Goal: Information Seeking & Learning: Check status

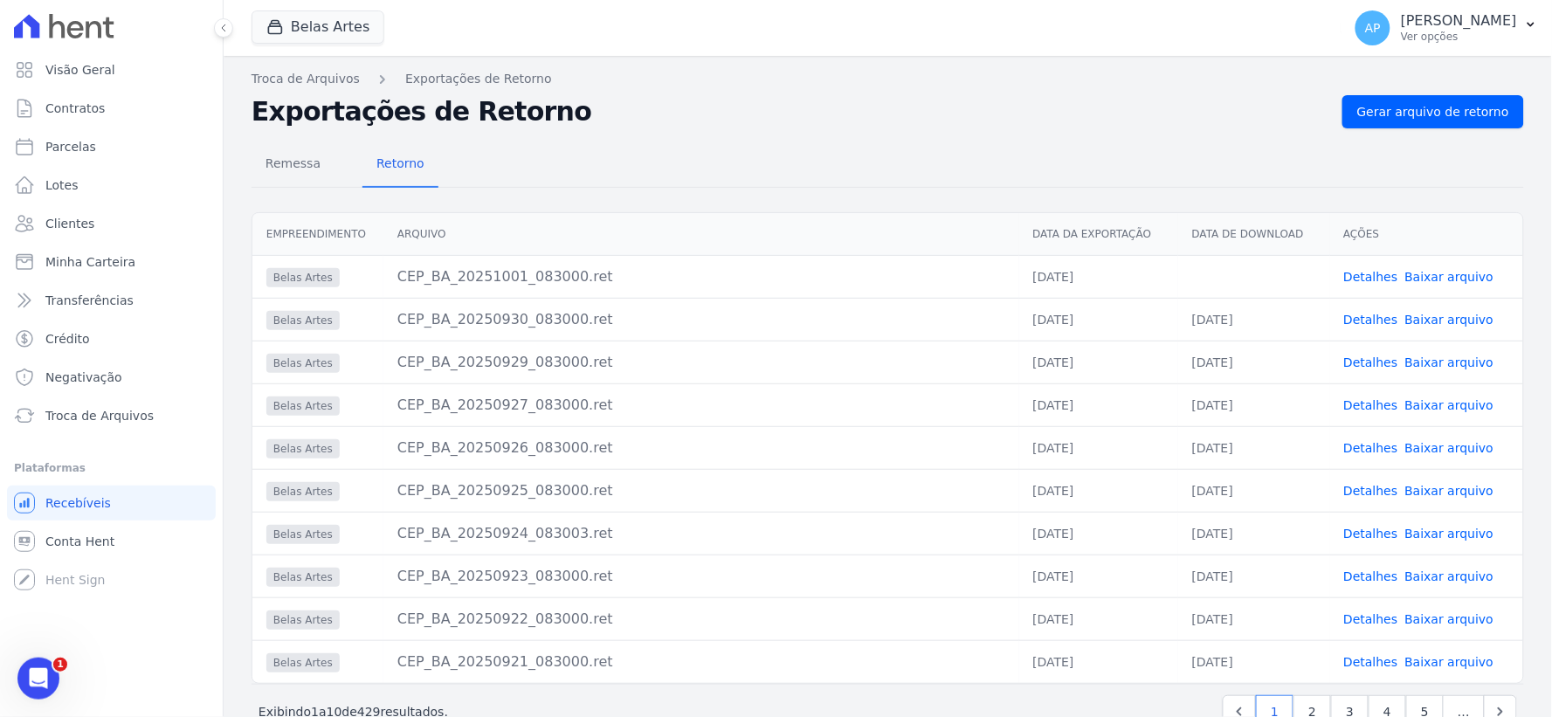
click at [1425, 271] on link "Baixar arquivo" at bounding box center [1450, 277] width 89 height 14
click at [74, 229] on span "Clientes" at bounding box center [69, 223] width 49 height 17
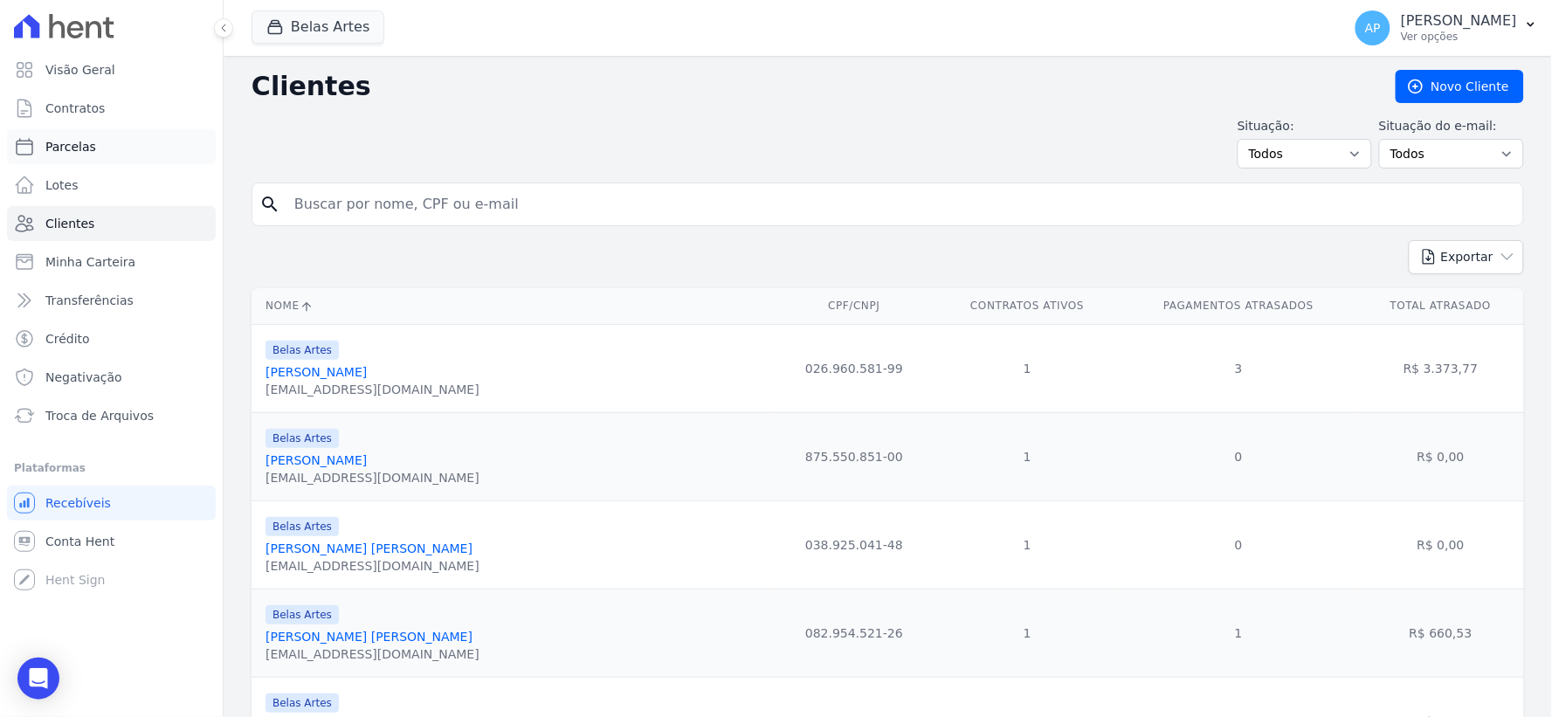
click at [80, 141] on span "Parcelas" at bounding box center [70, 146] width 51 height 17
select select
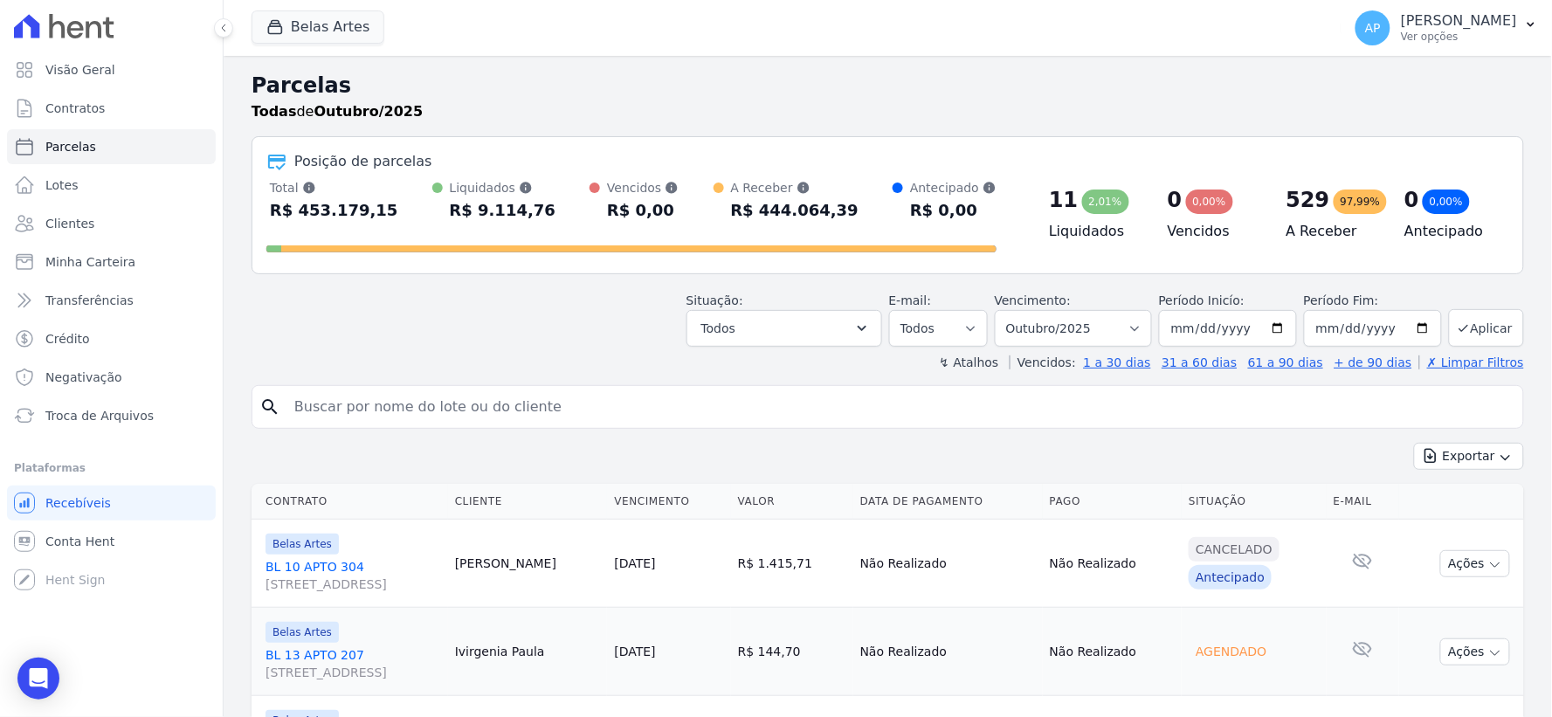
click at [372, 404] on input "search" at bounding box center [900, 407] width 1233 height 35
type input "henrique"
select select
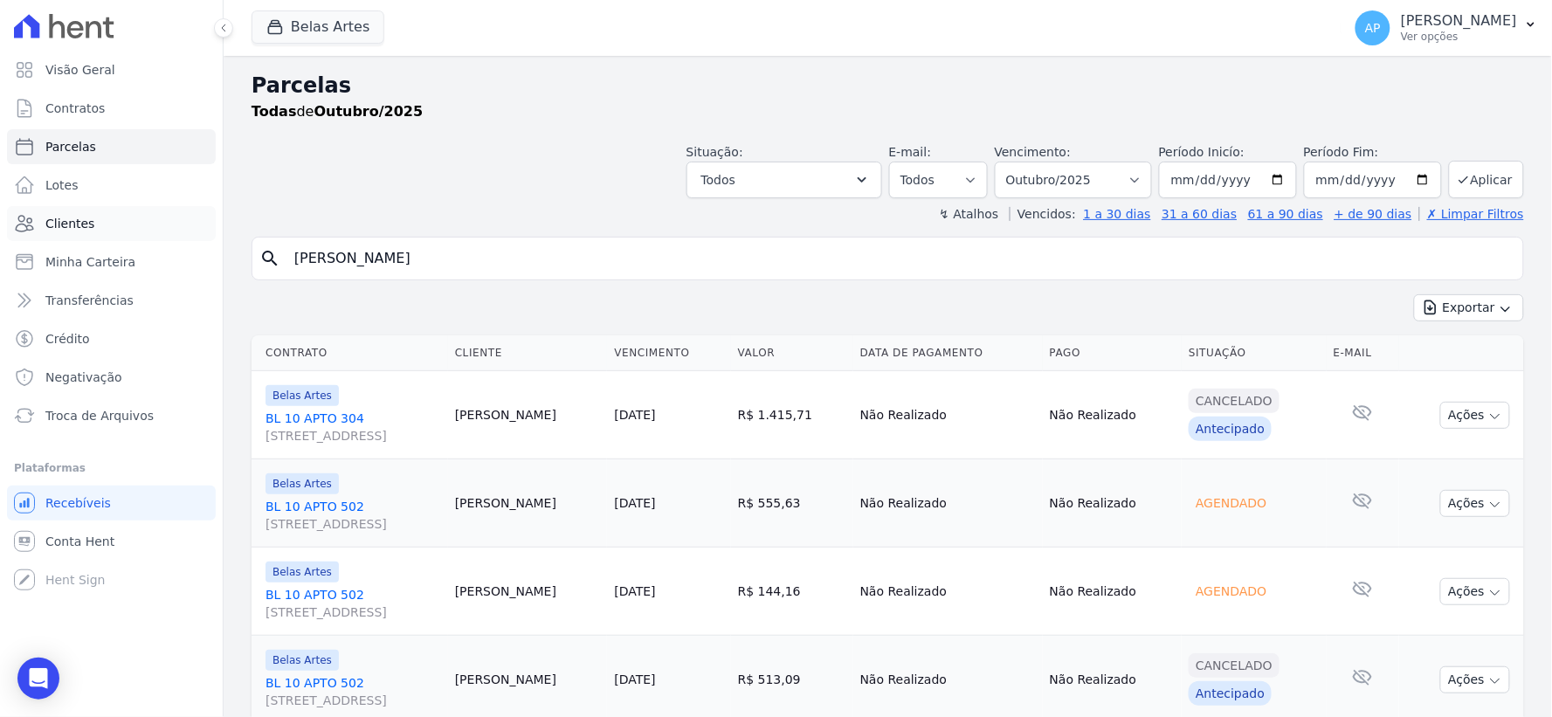
drag, startPoint x: 594, startPoint y: 266, endPoint x: 154, endPoint y: 240, distance: 441.0
click at [154, 240] on div "Visão Geral Contratos Parcelas Lotes Clientes Minha Carteira Transferências Cré…" at bounding box center [776, 358] width 1552 height 717
paste input "Henrique de Aguiar Gomes"
type input "Henrique de Aguiar Gomes"
select select
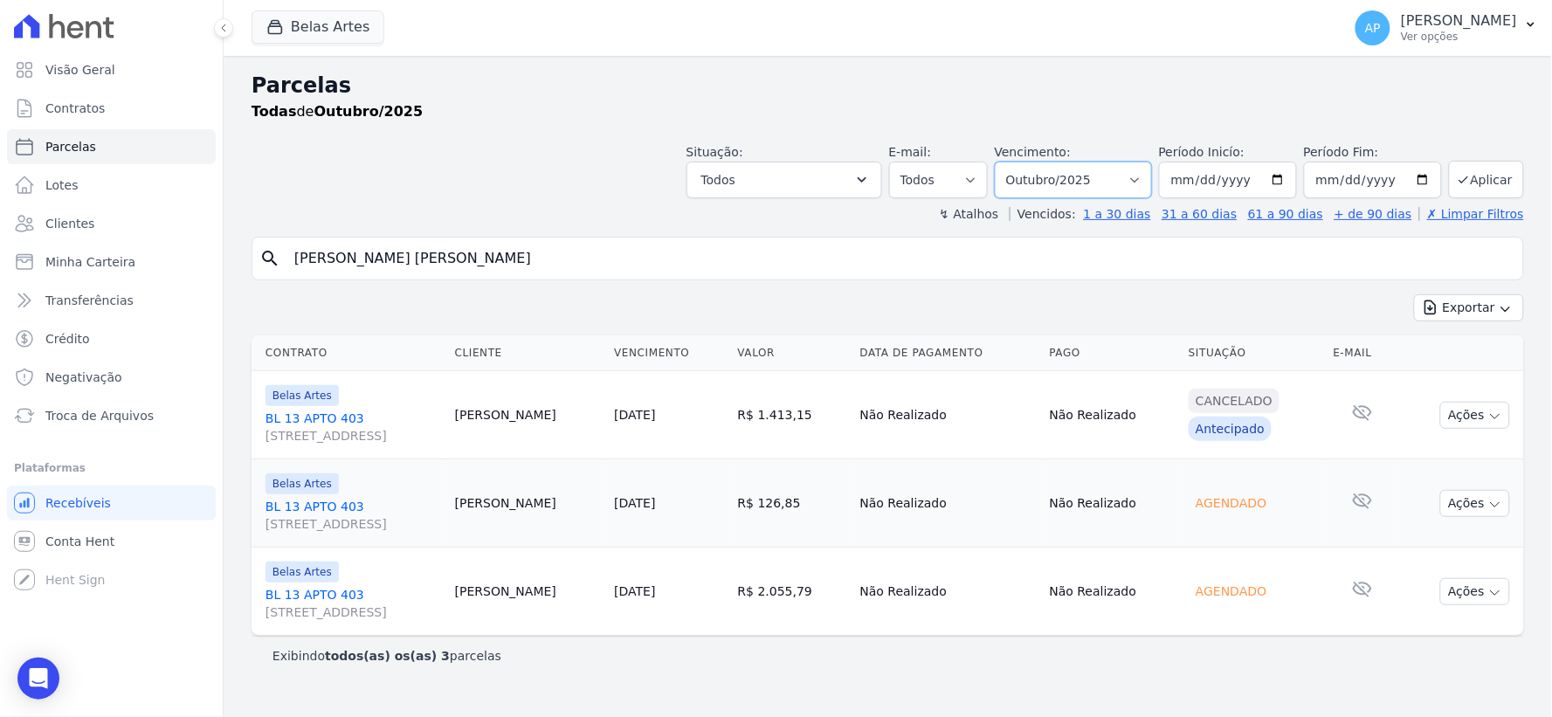
click at [1086, 178] on select "Filtrar por período ──────── Todos os meses Setembro/2022 Outubro/2022 Novembro…" at bounding box center [1073, 180] width 157 height 37
select select "07/2025"
click at [1020, 162] on select "Filtrar por período ──────── Todos os meses Setembro/2022 Outubro/2022 Novembro…" at bounding box center [1073, 180] width 157 height 37
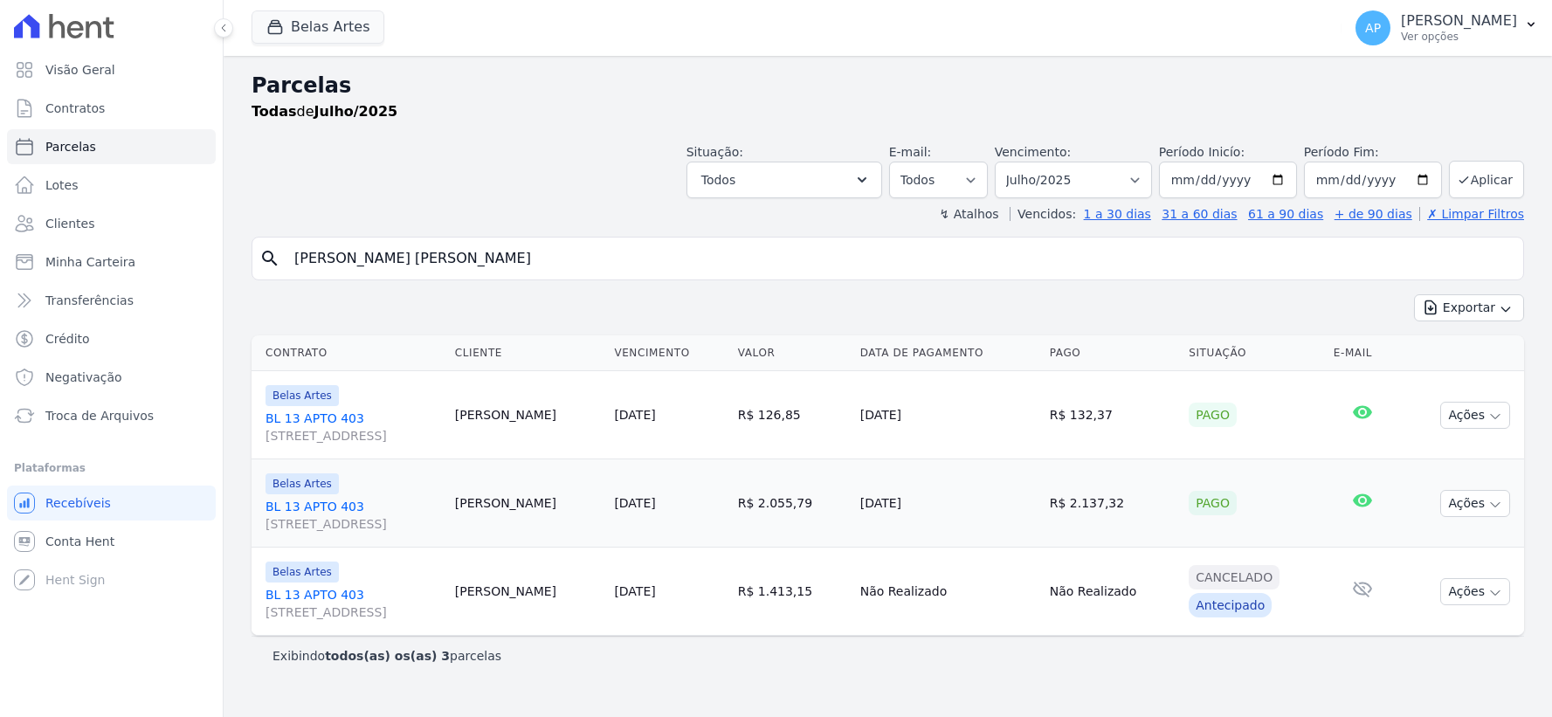
select select
click at [76, 416] on span "Troca de Arquivos" at bounding box center [99, 415] width 108 height 17
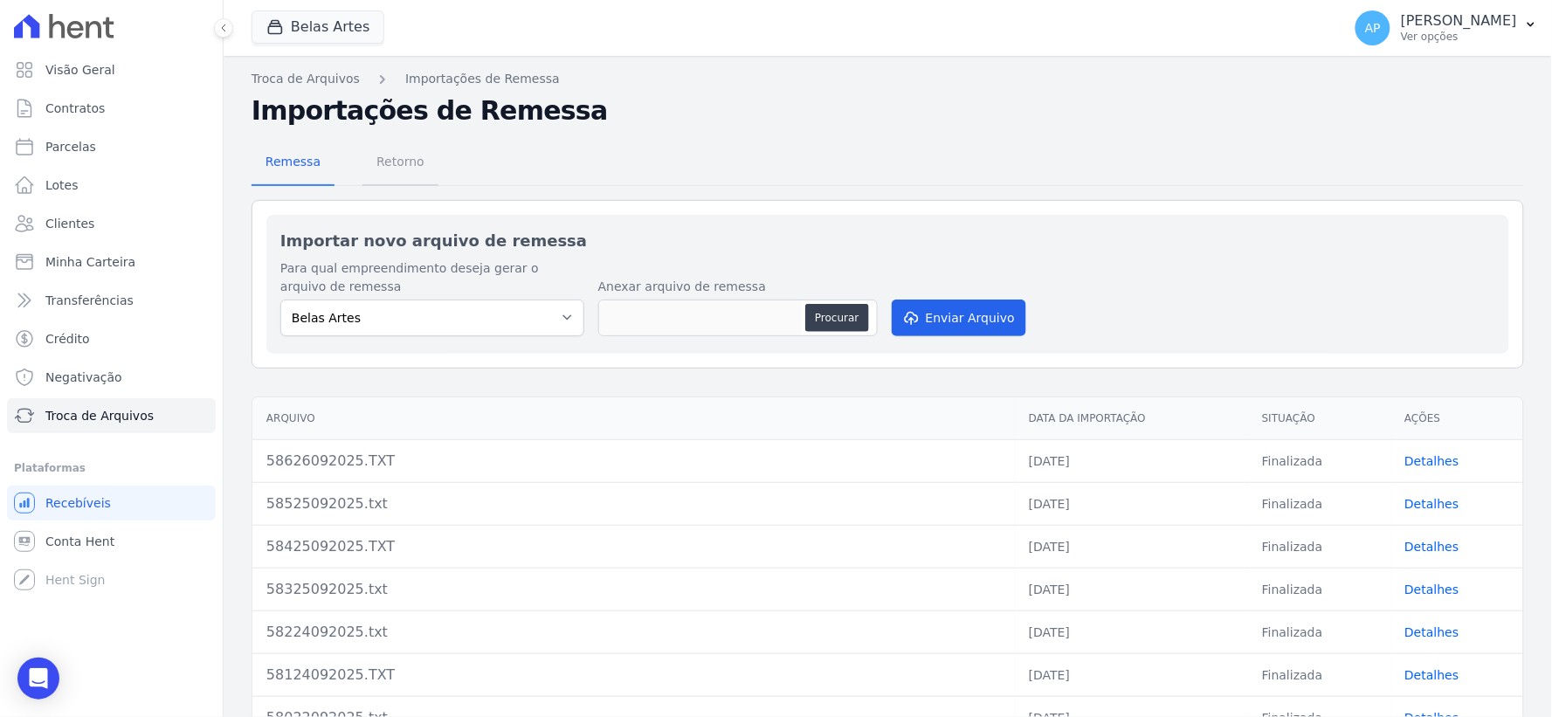
click at [388, 160] on span "Retorno" at bounding box center [400, 161] width 69 height 35
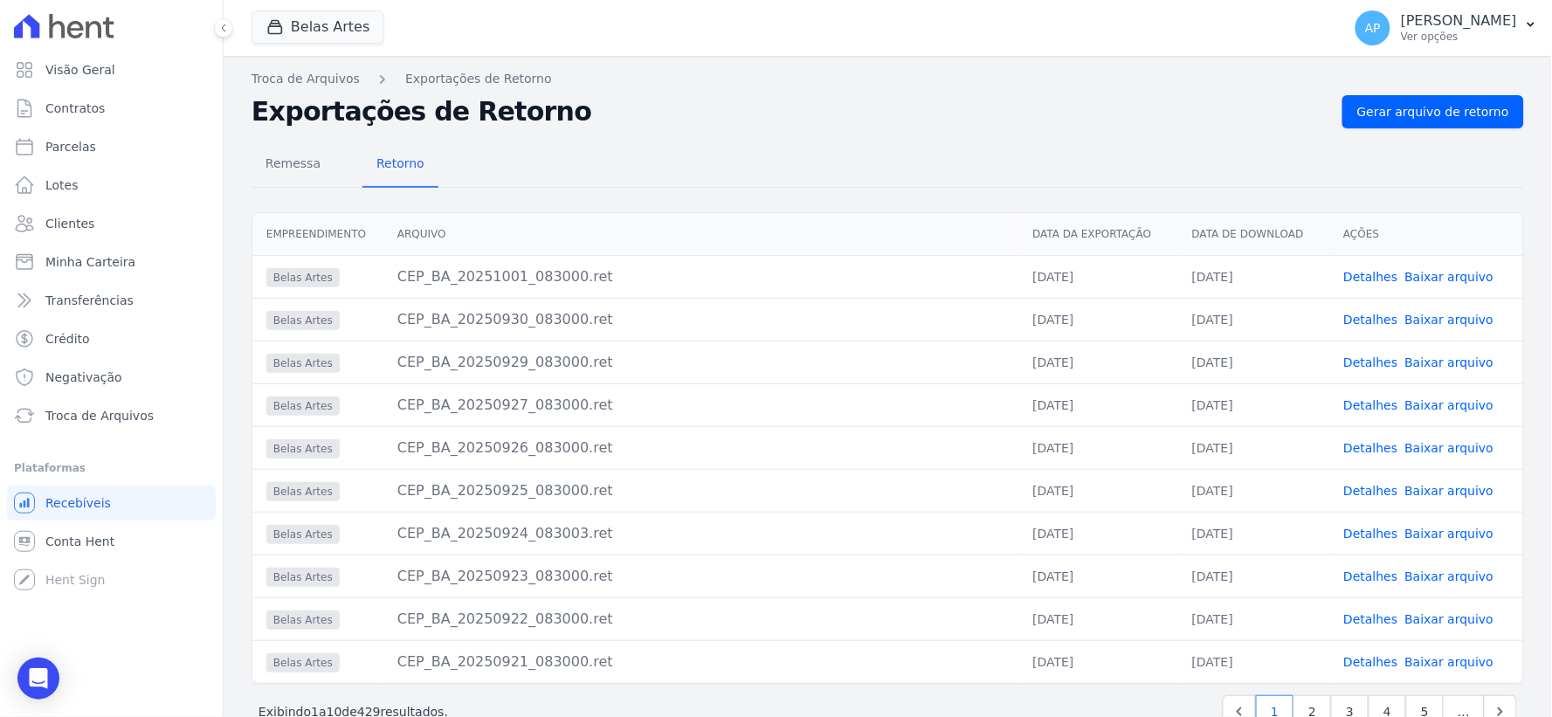
click at [1445, 313] on link "Baixar arquivo" at bounding box center [1450, 320] width 89 height 14
click at [1424, 367] on link "Baixar arquivo" at bounding box center [1450, 363] width 89 height 14
click at [1420, 404] on link "Baixar arquivo" at bounding box center [1450, 405] width 89 height 14
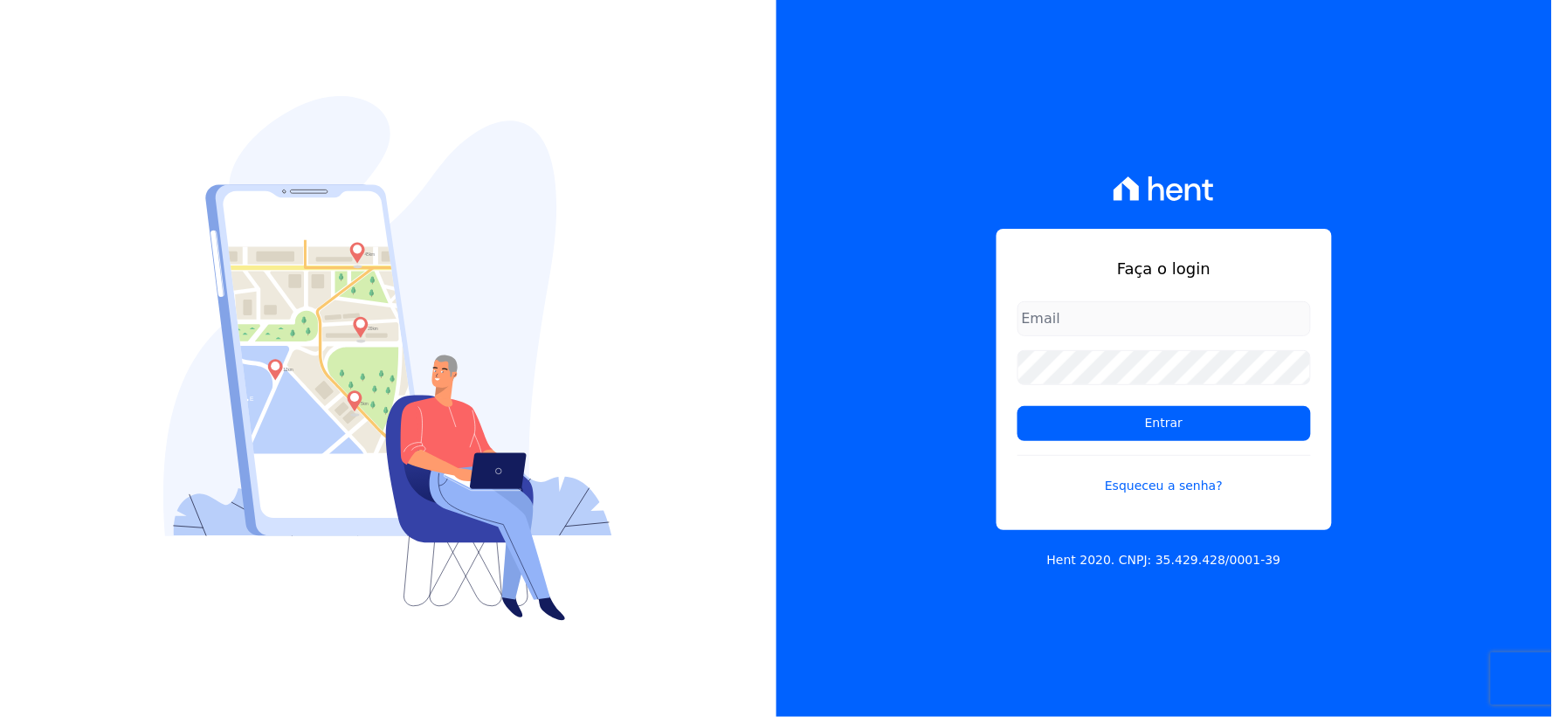
type input "[EMAIL_ADDRESS][DOMAIN_NAME]"
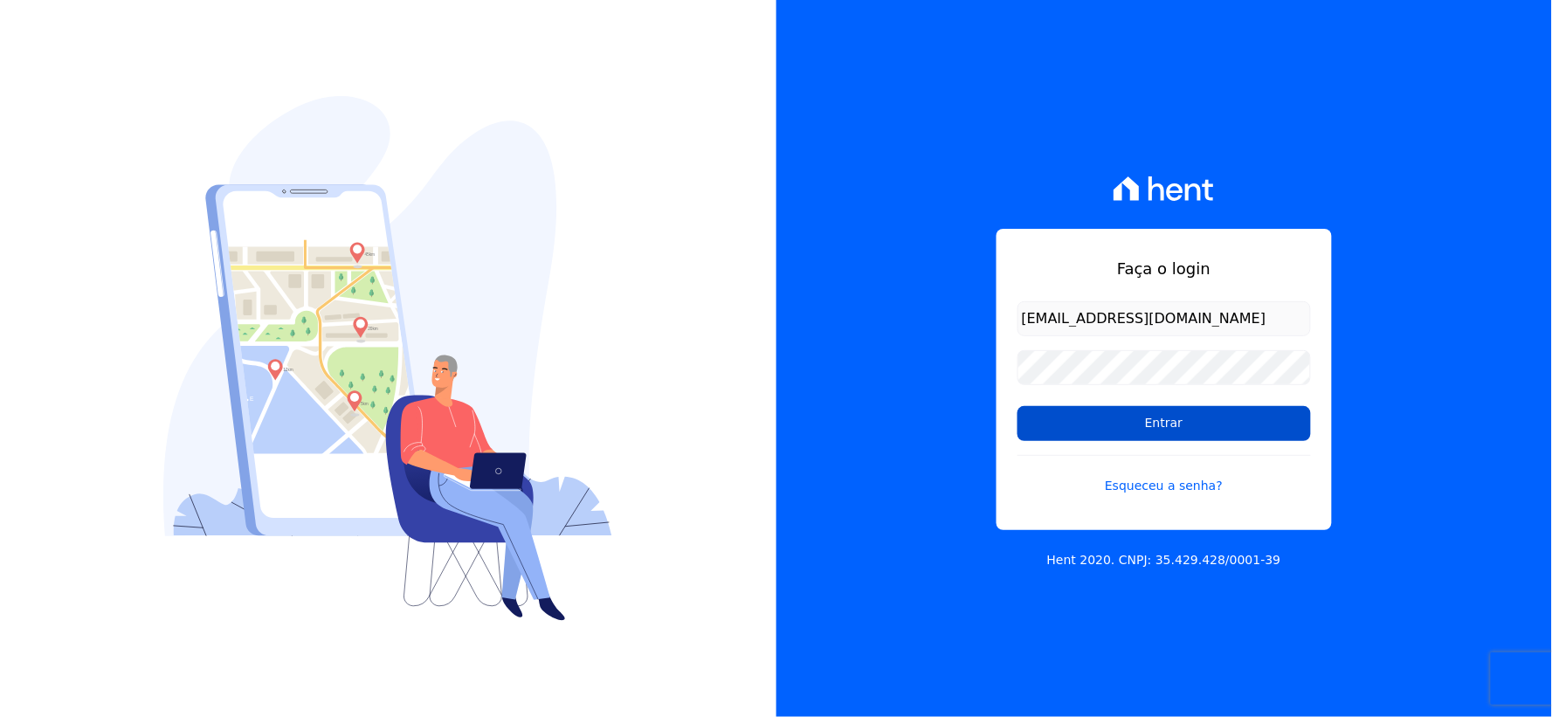
click at [1094, 425] on input "Entrar" at bounding box center [1165, 423] width 294 height 35
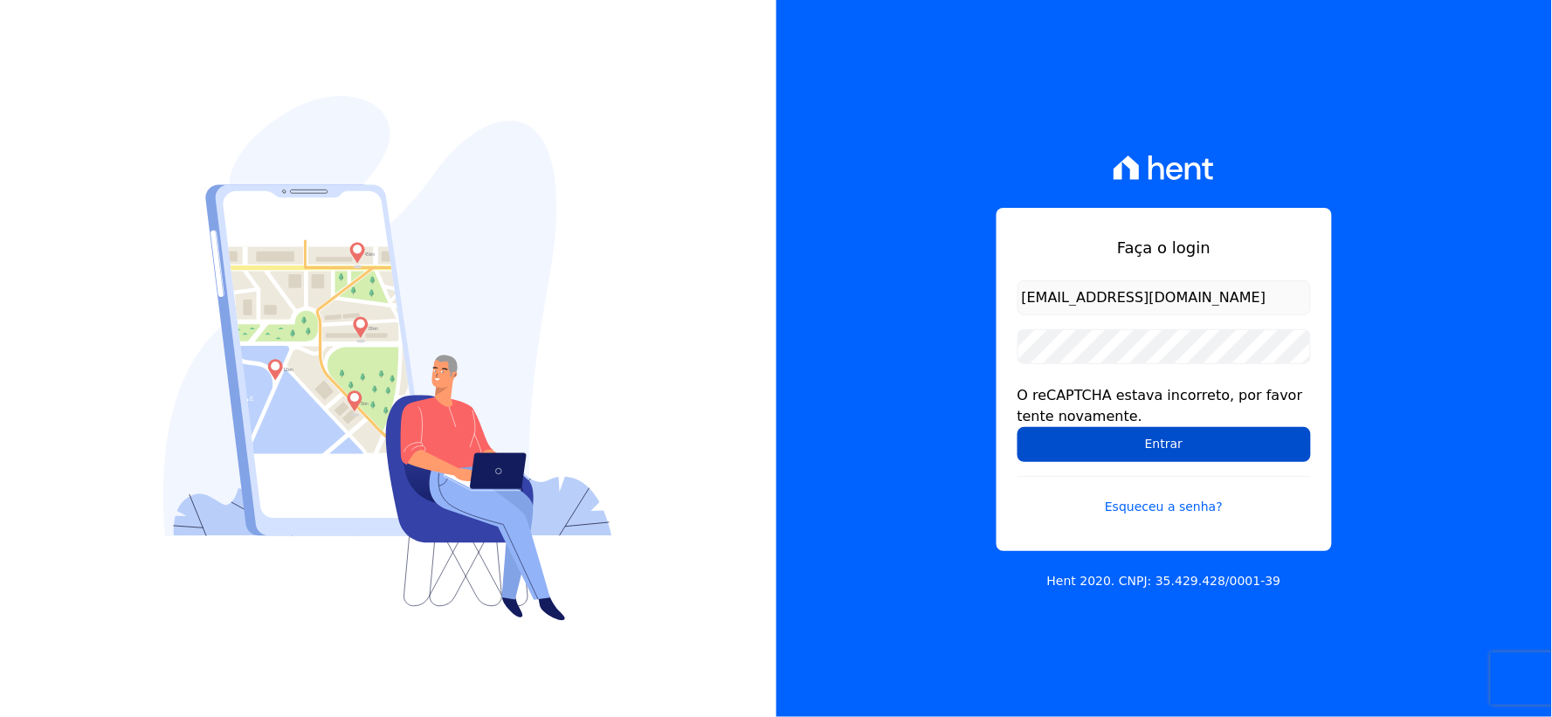
click at [1070, 456] on input "Entrar" at bounding box center [1165, 444] width 294 height 35
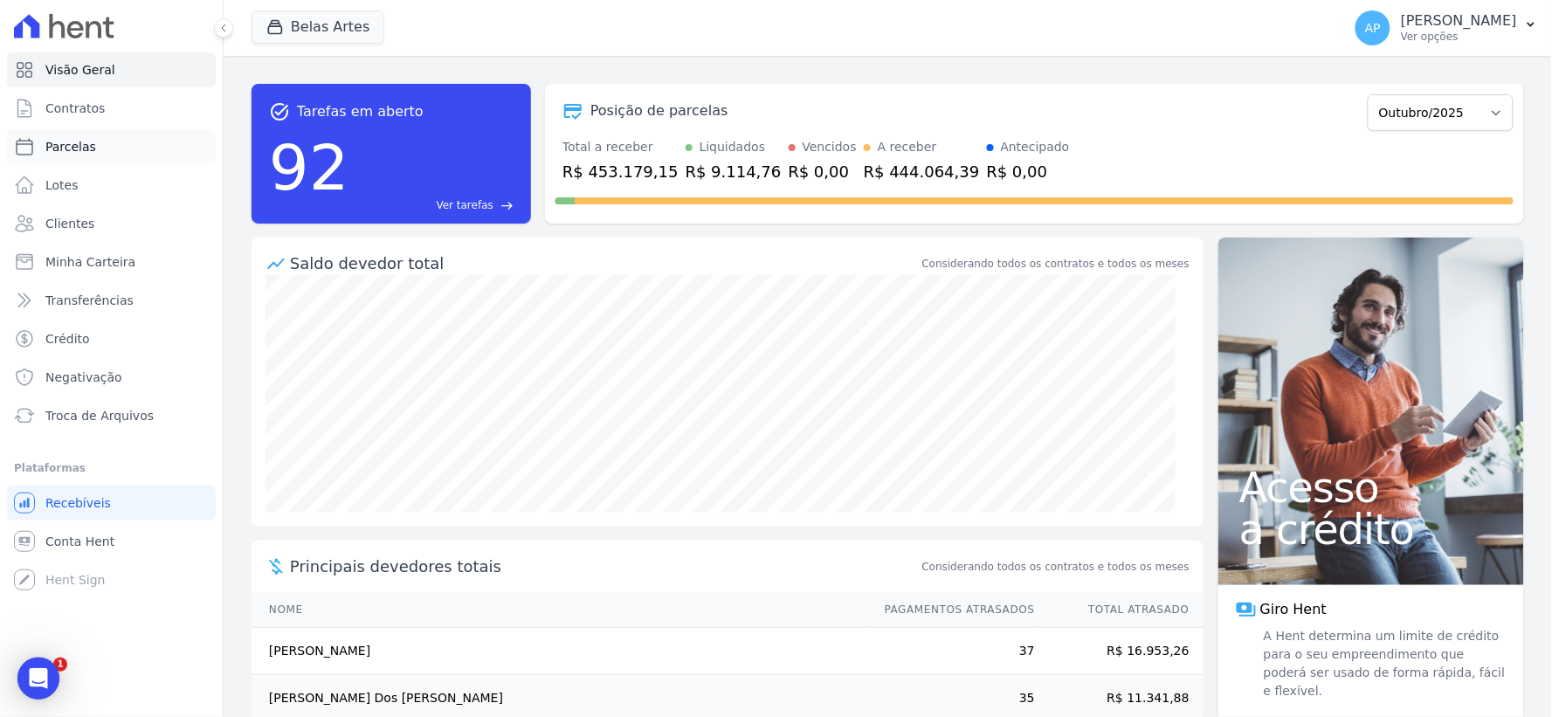
click at [86, 151] on span "Parcelas" at bounding box center [70, 146] width 51 height 17
select select
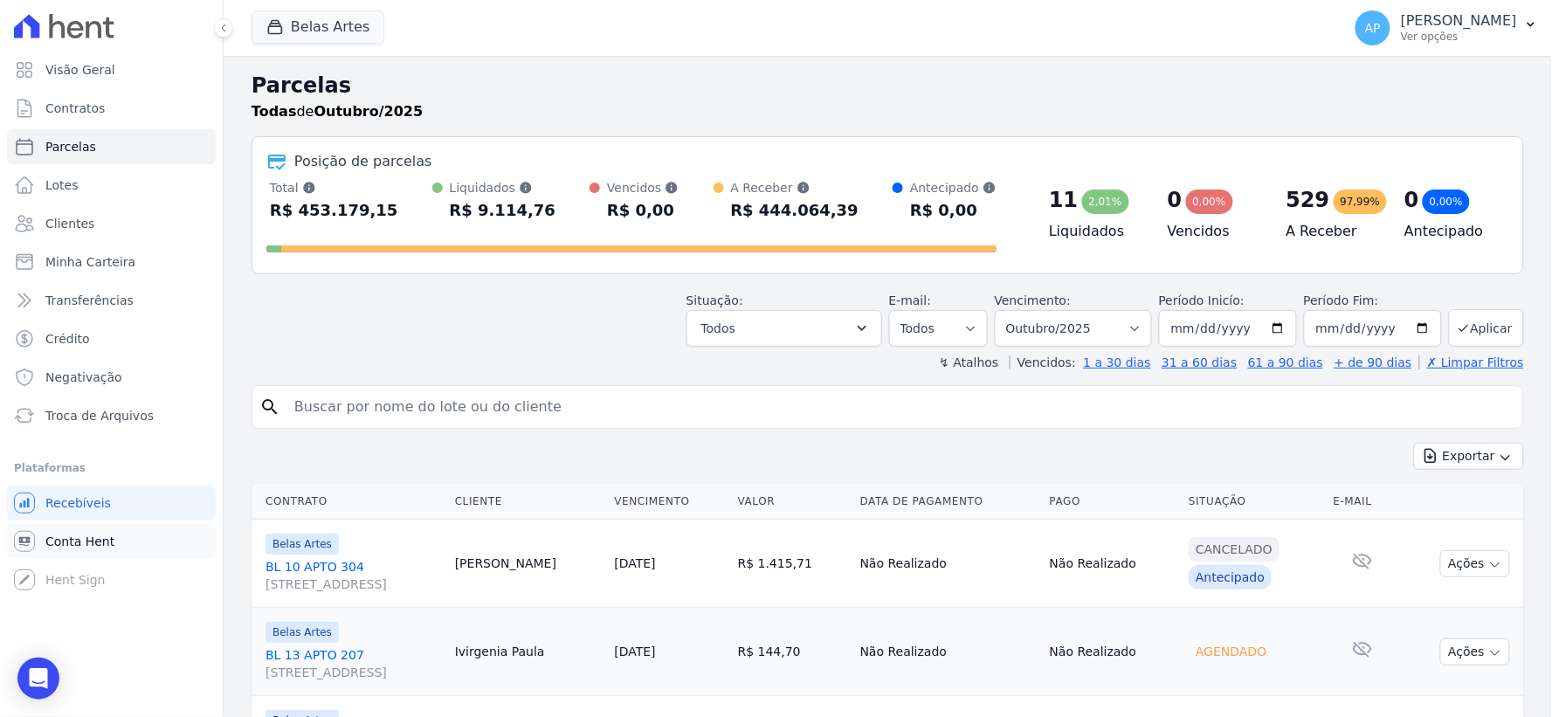
click at [62, 535] on span "Conta Hent" at bounding box center [79, 541] width 69 height 17
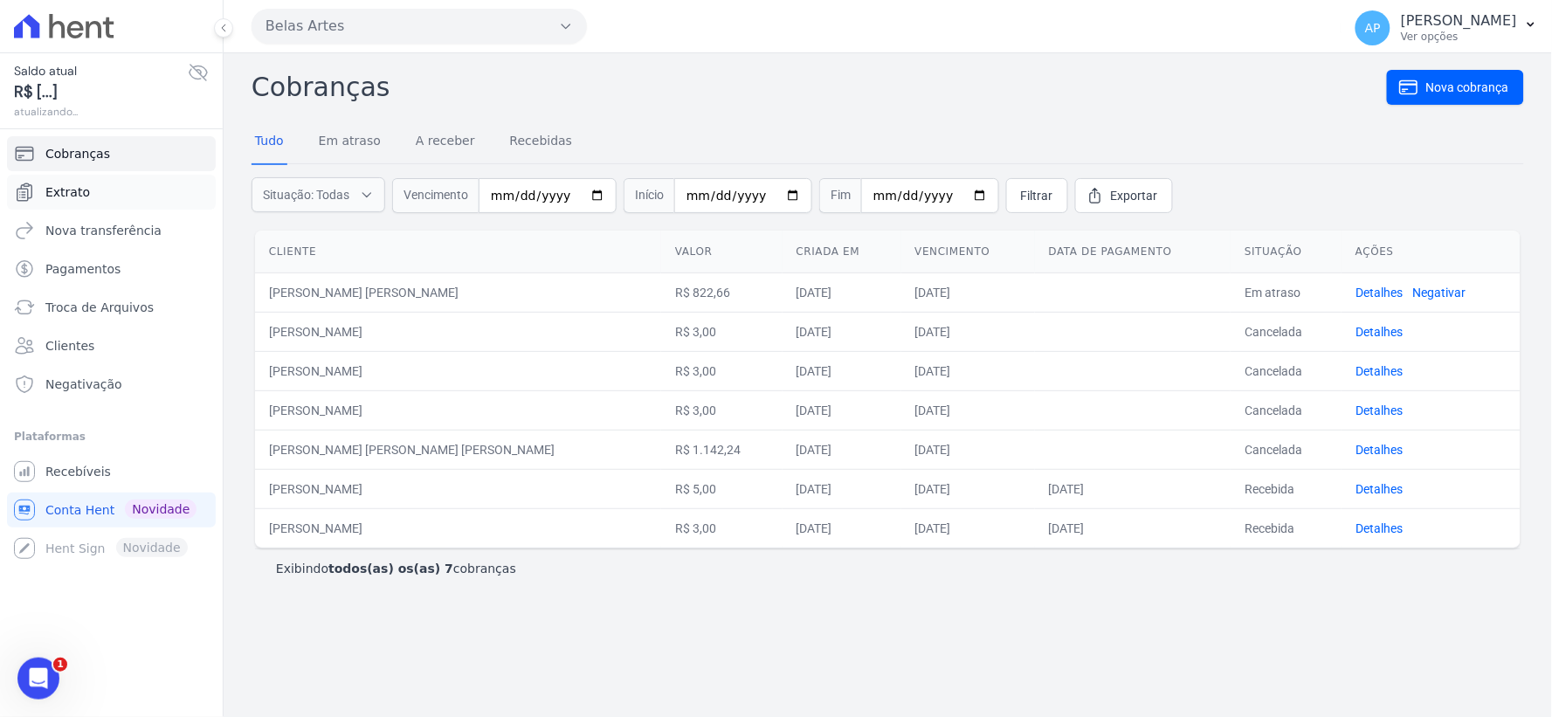
click at [79, 197] on span "Extrato" at bounding box center [67, 191] width 45 height 17
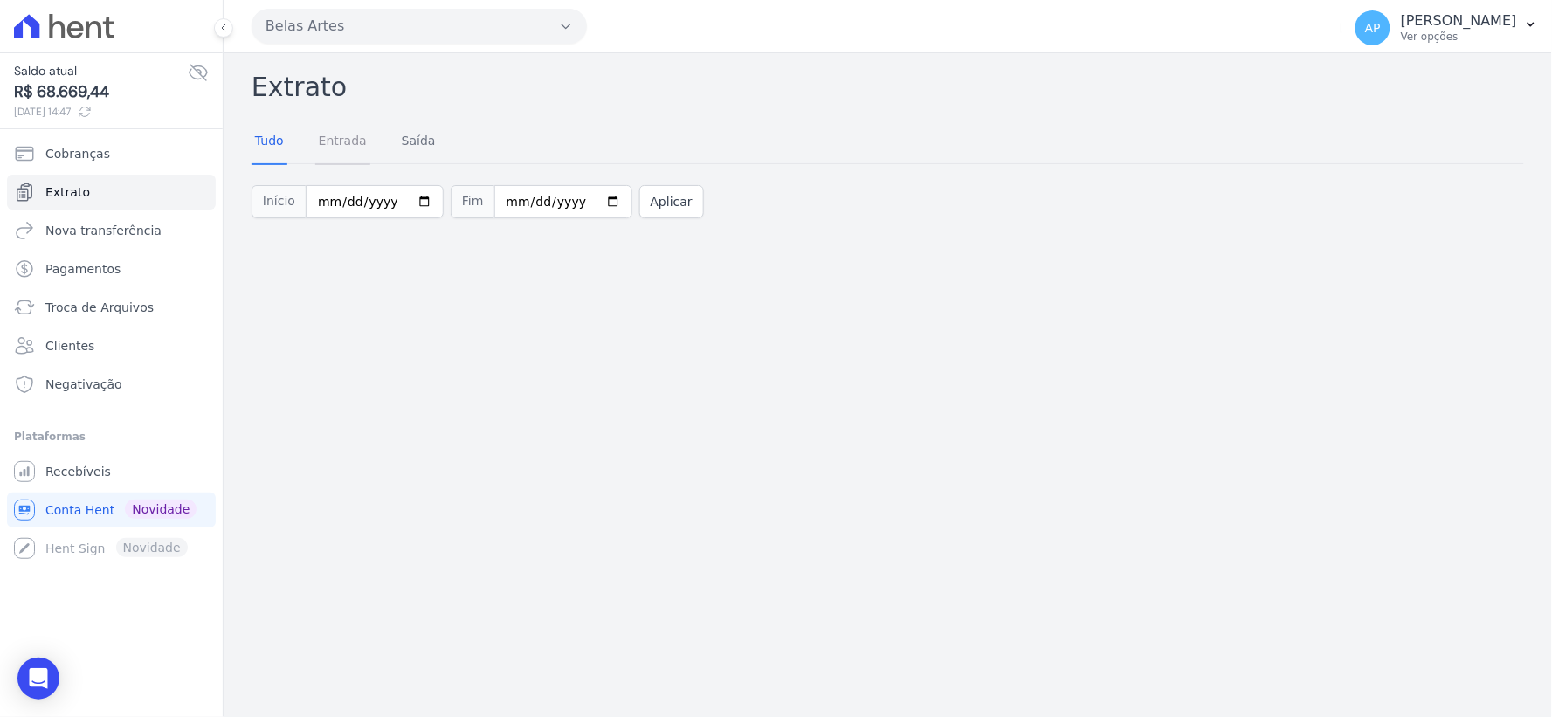
click at [326, 149] on link "Entrada" at bounding box center [342, 142] width 55 height 45
click at [407, 197] on input "2025-10-01" at bounding box center [375, 201] width 138 height 33
type input "[DATE]"
click at [583, 197] on input "2025-10-01" at bounding box center [563, 201] width 138 height 33
type input "[DATE]"
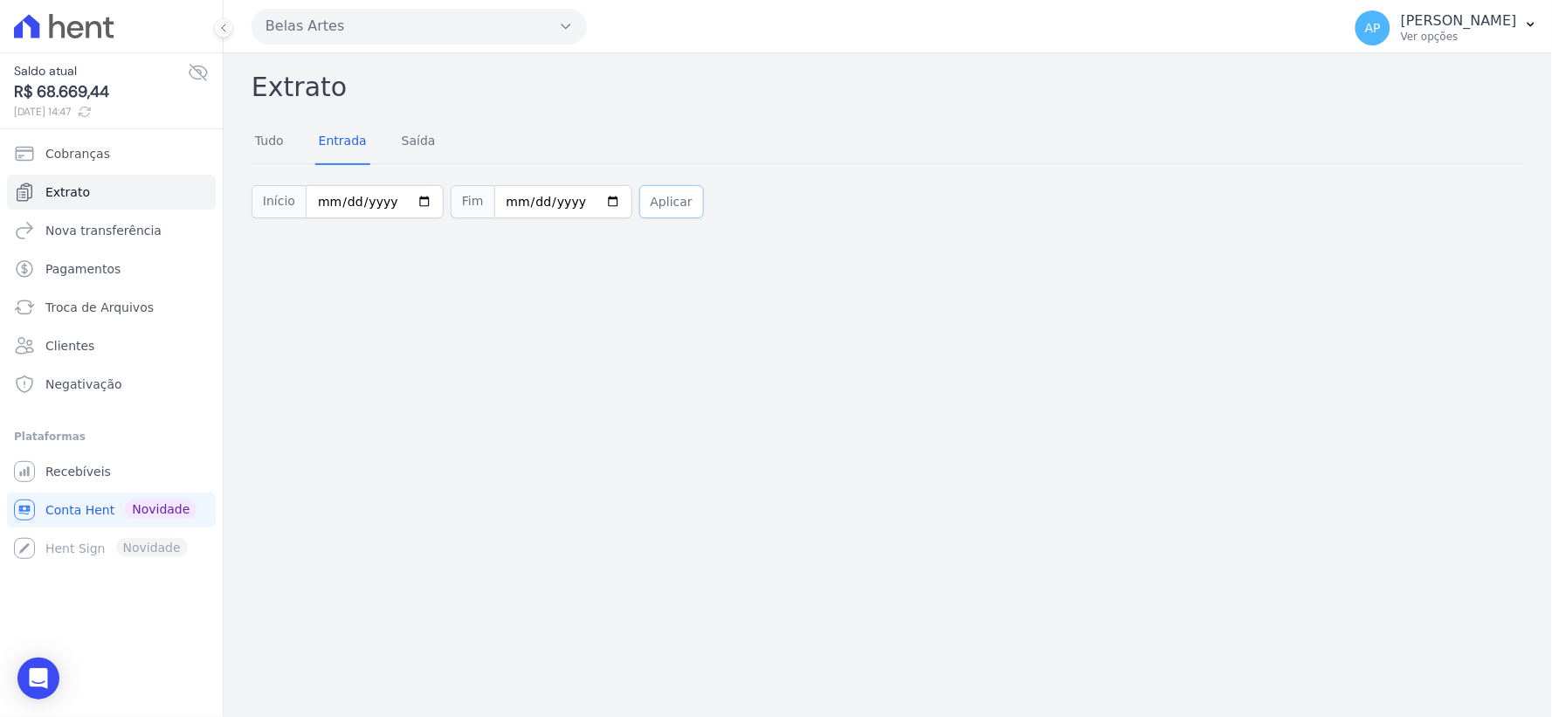
click at [639, 208] on button "Aplicar" at bounding box center [671, 201] width 65 height 33
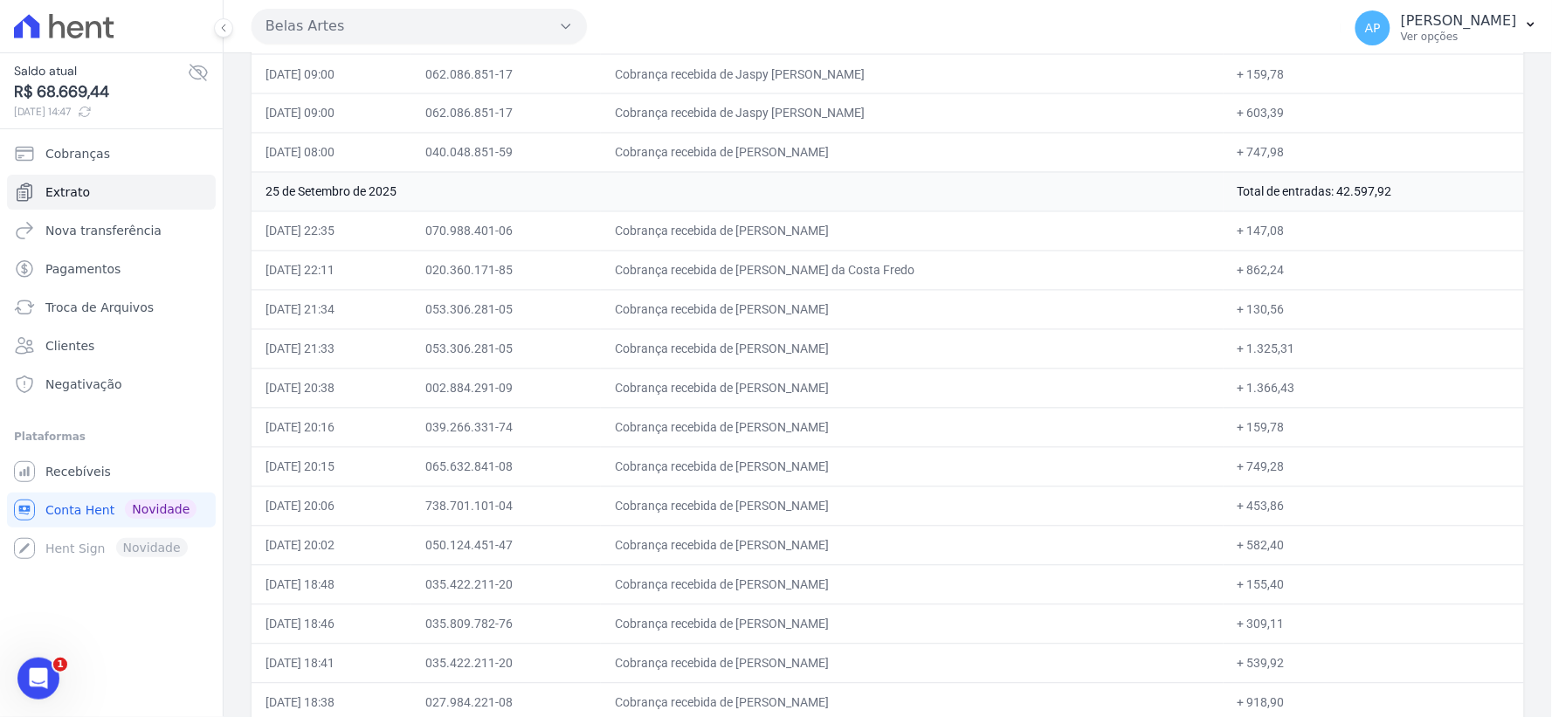
scroll to position [187, 0]
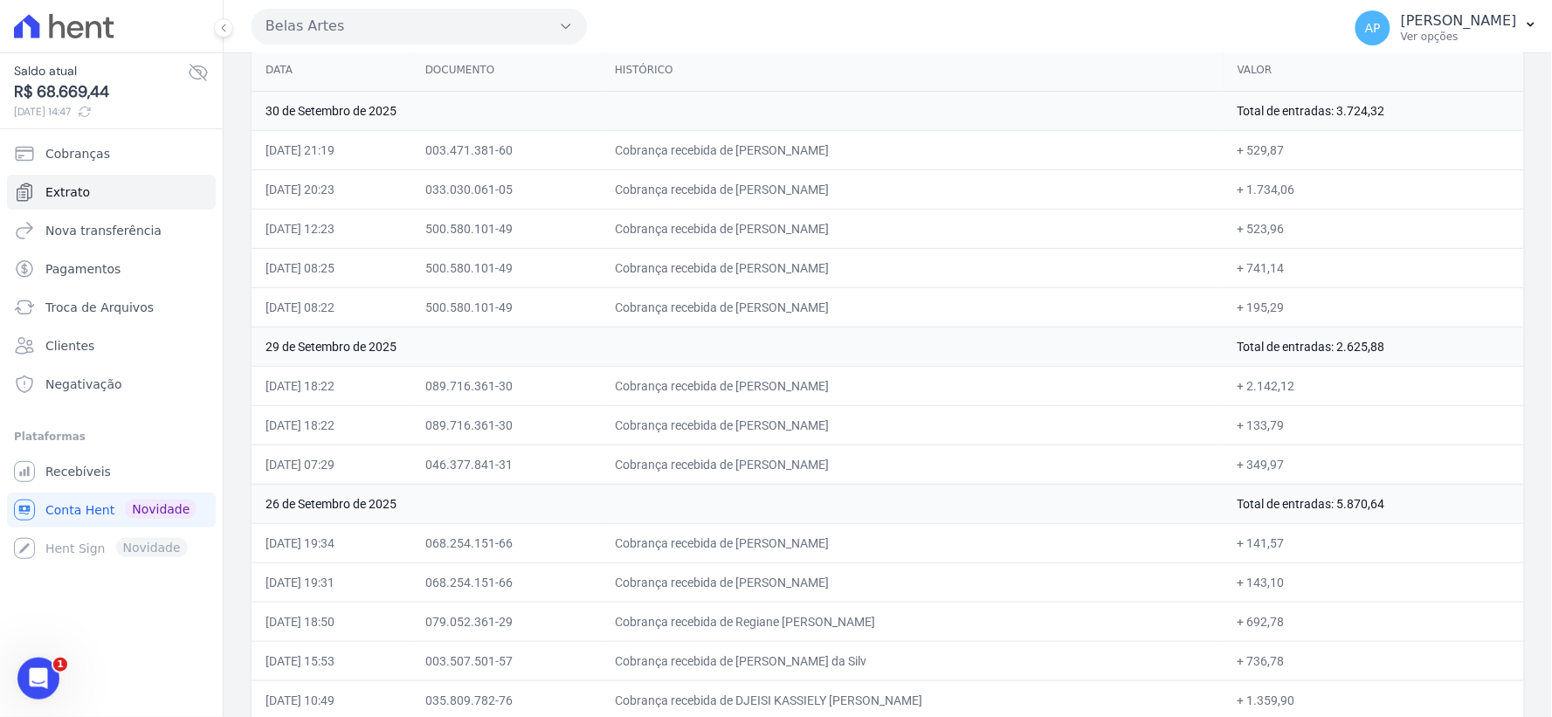
drag, startPoint x: 1287, startPoint y: 383, endPoint x: 1238, endPoint y: 383, distance: 48.9
click at [1238, 383] on td "+ 2.142,12" at bounding box center [1374, 385] width 301 height 39
drag, startPoint x: 330, startPoint y: 370, endPoint x: 860, endPoint y: 481, distance: 541.9
